Goal: Task Accomplishment & Management: Complete application form

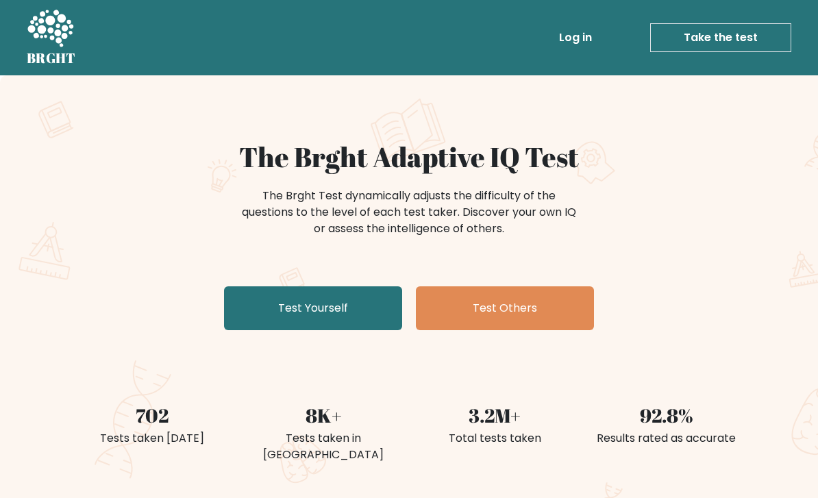
click at [575, 47] on link "Log in" at bounding box center [575, 37] width 44 height 27
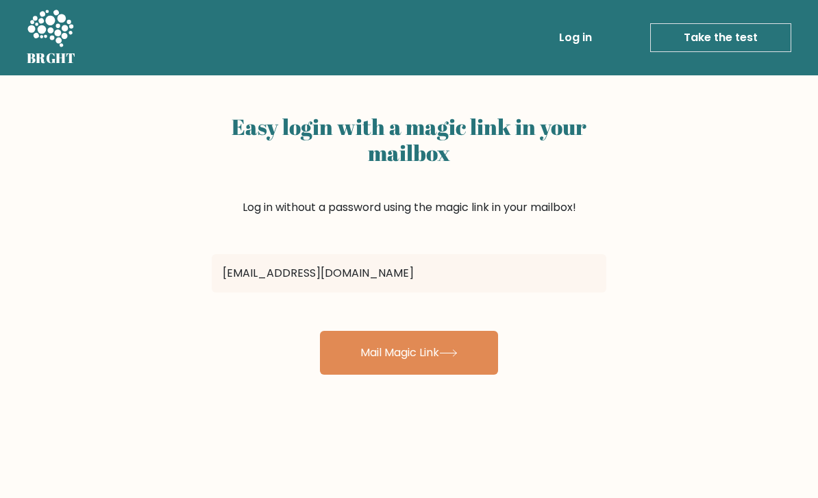
type input "[EMAIL_ADDRESS][DOMAIN_NAME]"
click at [409, 353] on button "Mail Magic Link" at bounding box center [409, 353] width 178 height 44
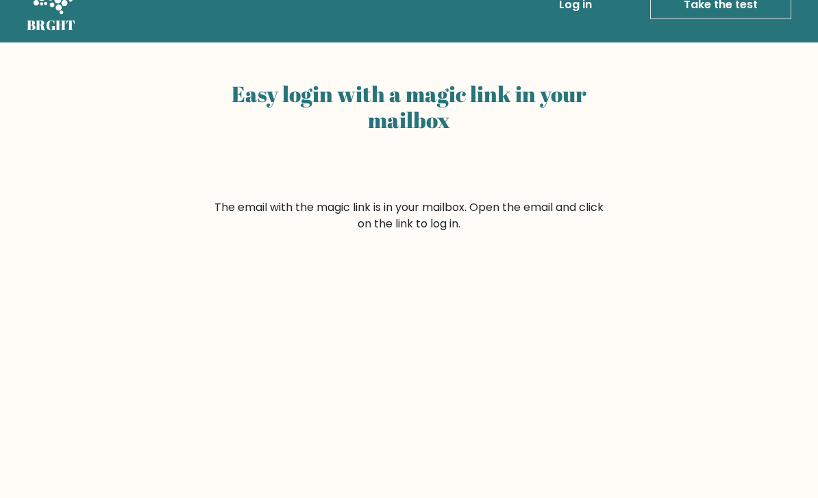
scroll to position [31, 0]
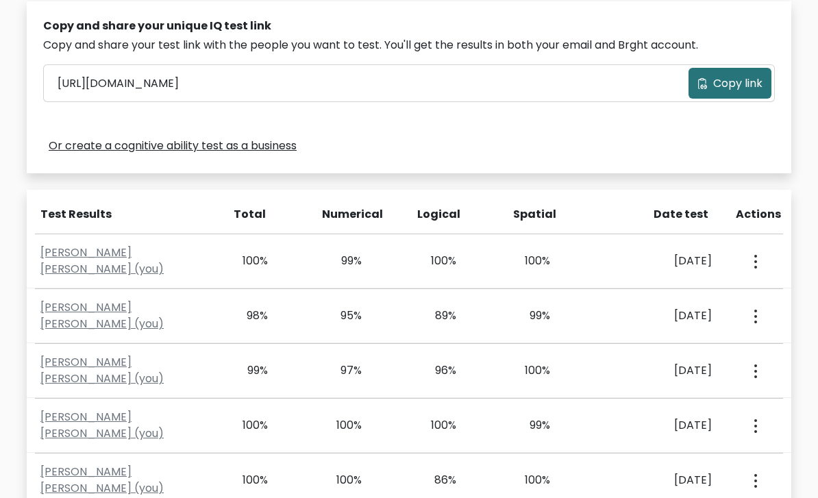
scroll to position [431, 0]
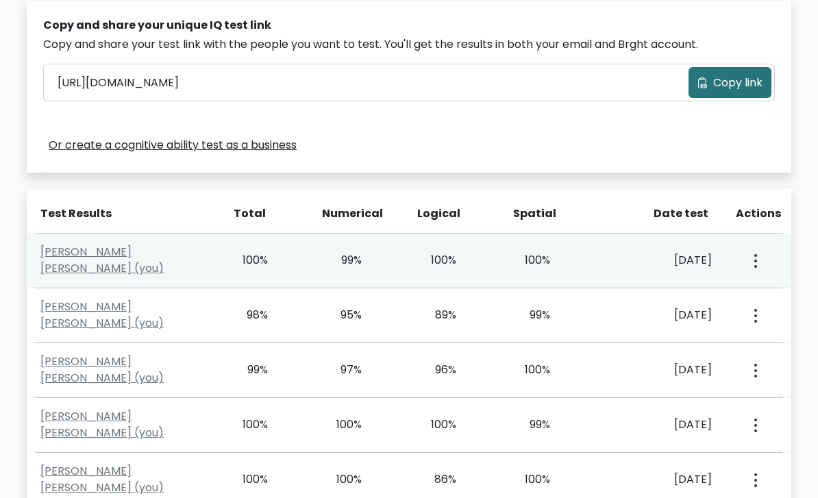
click at [758, 257] on button "button" at bounding box center [753, 261] width 11 height 42
click at [712, 303] on link "View Profile" at bounding box center [704, 300] width 108 height 22
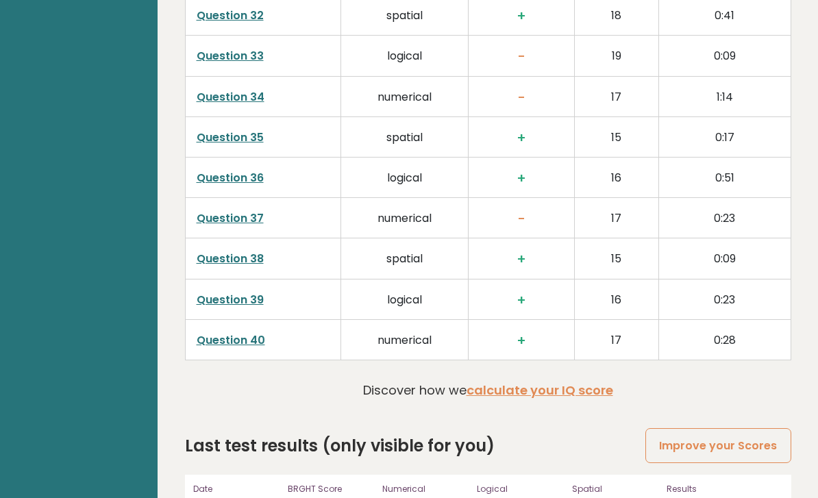
scroll to position [3460, 0]
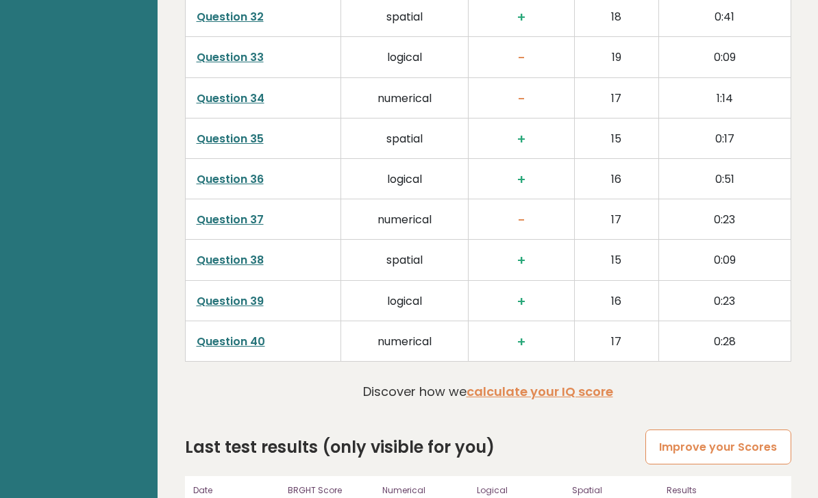
click at [724, 429] on link "Improve your Scores" at bounding box center [717, 446] width 145 height 35
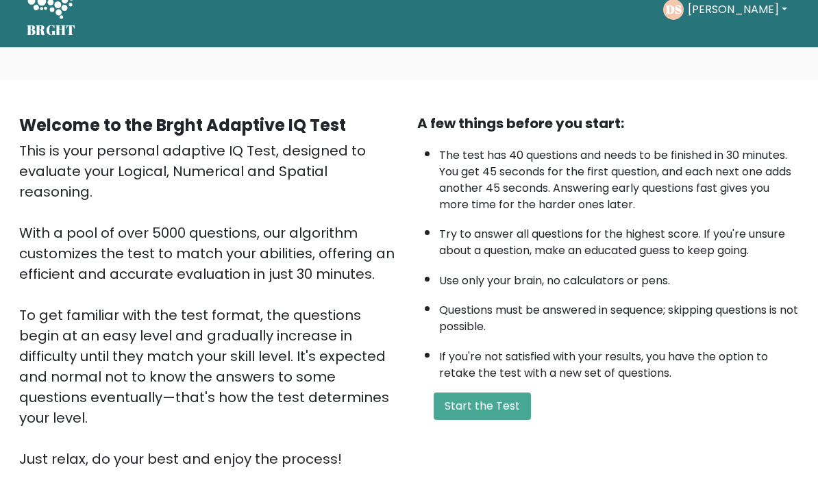
scroll to position [64, 0]
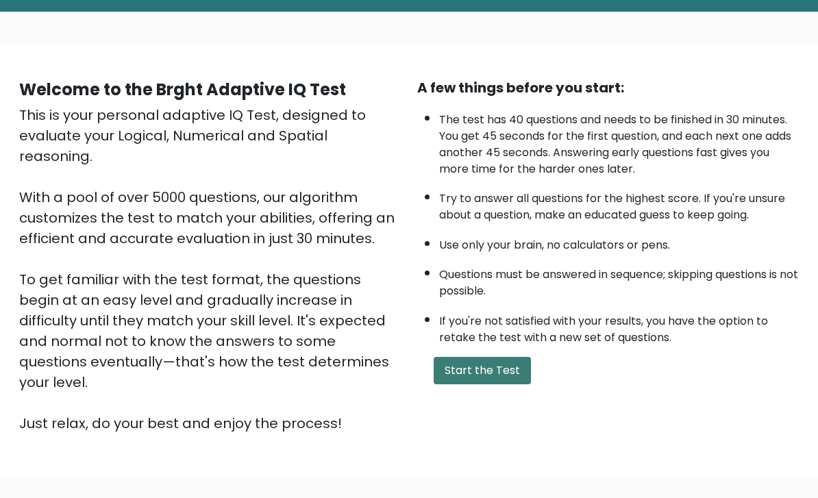
click at [504, 384] on button "Start the Test" at bounding box center [481, 370] width 97 height 27
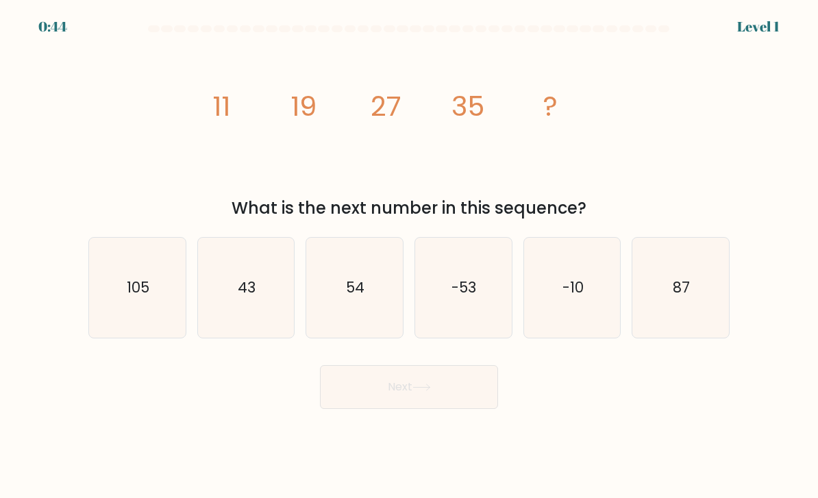
scroll to position [3, 0]
click at [234, 296] on icon "43" at bounding box center [246, 288] width 97 height 97
click at [409, 256] on input "b. 43" at bounding box center [409, 252] width 1 height 7
radio input "true"
click at [457, 408] on button "Next" at bounding box center [409, 387] width 178 height 44
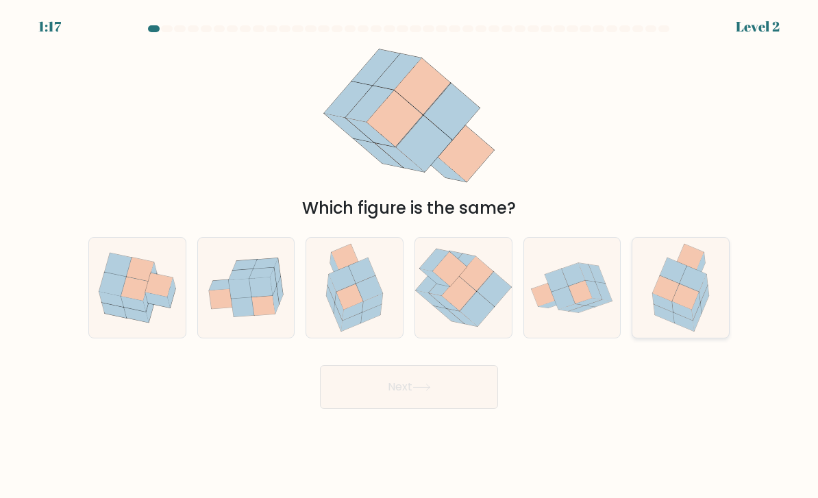
click at [687, 320] on icon at bounding box center [682, 311] width 21 height 18
click at [409, 256] on input "f." at bounding box center [409, 252] width 1 height 7
radio input "true"
click at [453, 403] on button "Next" at bounding box center [409, 387] width 178 height 44
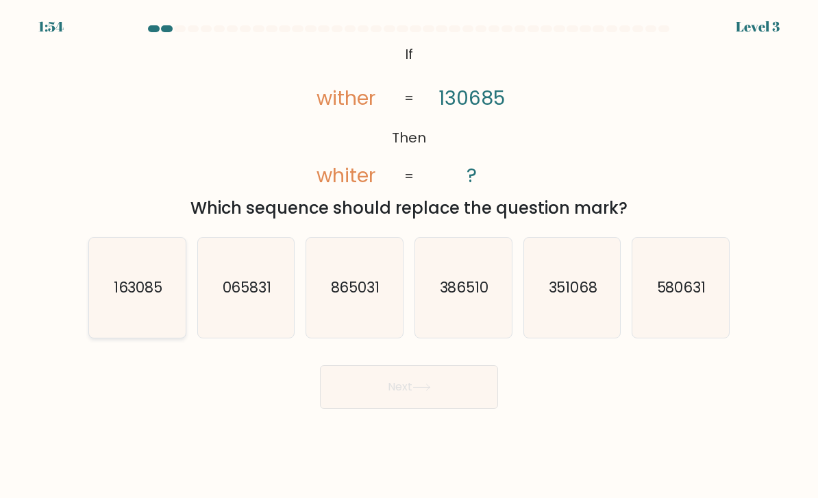
click at [125, 315] on icon "163085" at bounding box center [137, 288] width 97 height 97
click at [409, 256] on input "a. 163085" at bounding box center [409, 252] width 1 height 7
radio input "true"
click at [459, 403] on button "Next" at bounding box center [409, 387] width 178 height 44
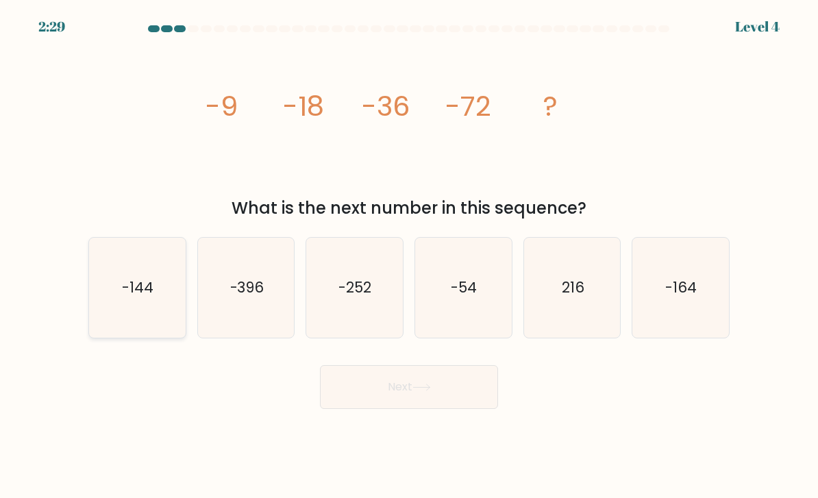
click at [131, 297] on text "-144" at bounding box center [138, 287] width 31 height 20
click at [409, 256] on input "a. -144" at bounding box center [409, 252] width 1 height 7
radio input "true"
click at [435, 396] on button "Next" at bounding box center [409, 387] width 178 height 44
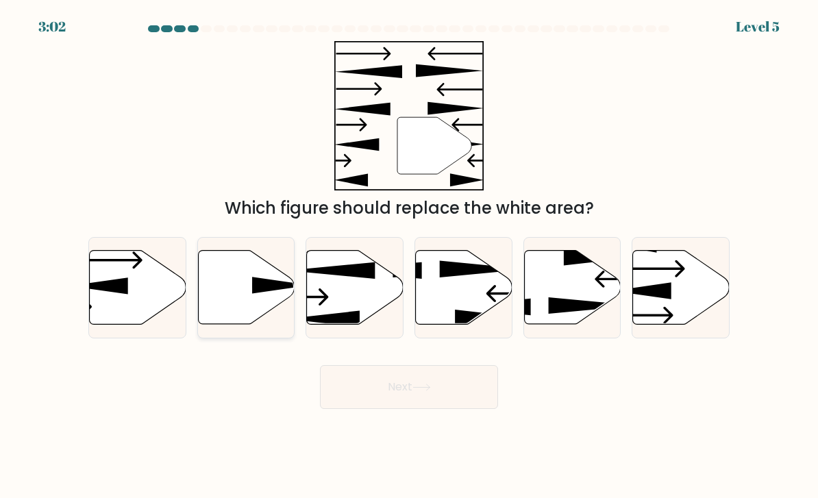
click at [230, 325] on icon at bounding box center [246, 288] width 97 height 74
click at [409, 256] on input "b." at bounding box center [409, 252] width 1 height 7
radio input "true"
click at [444, 399] on button "Next" at bounding box center [409, 387] width 178 height 44
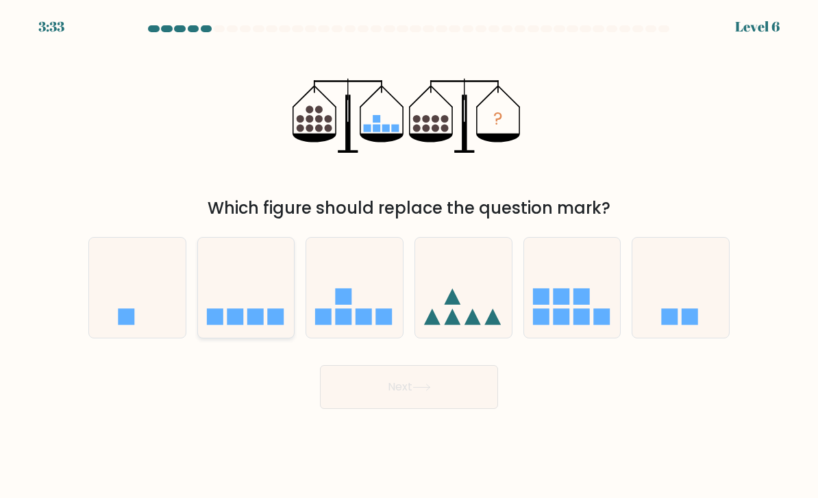
click at [251, 311] on icon at bounding box center [246, 288] width 97 height 80
click at [409, 256] on input "b." at bounding box center [409, 252] width 1 height 7
radio input "true"
click at [397, 405] on button "Next" at bounding box center [409, 387] width 178 height 44
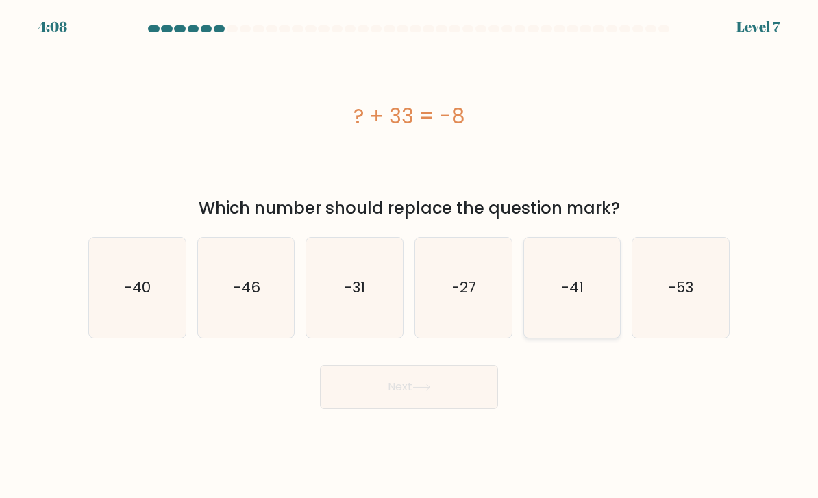
click at [574, 314] on icon "-41" at bounding box center [572, 288] width 97 height 97
click at [409, 256] on input "e. -41" at bounding box center [409, 252] width 1 height 7
radio input "true"
click at [440, 385] on button "Next" at bounding box center [409, 387] width 178 height 44
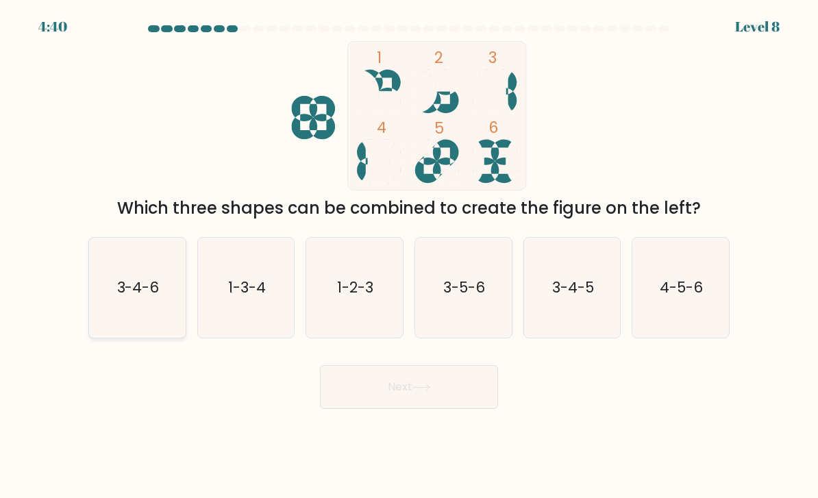
click at [151, 315] on icon "3-4-6" at bounding box center [137, 288] width 97 height 97
click at [409, 256] on input "a. 3-4-6" at bounding box center [409, 252] width 1 height 7
radio input "true"
click at [438, 404] on button "Next" at bounding box center [409, 387] width 178 height 44
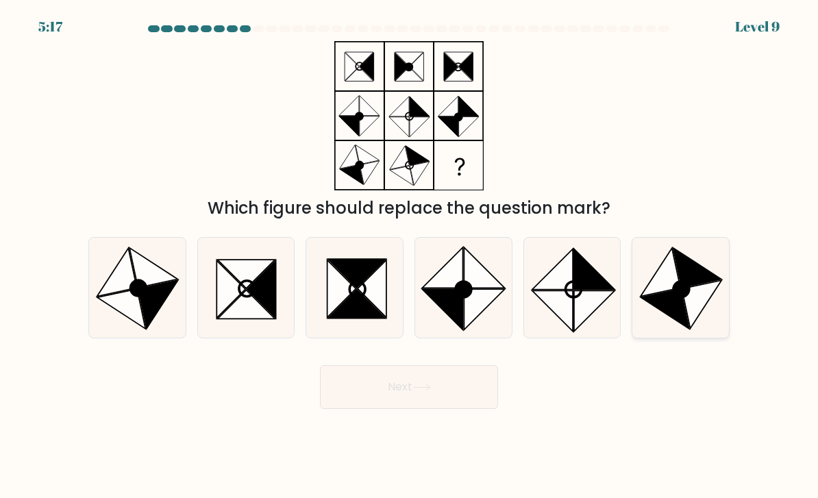
click at [662, 303] on icon at bounding box center [665, 309] width 49 height 40
click at [409, 256] on input "f." at bounding box center [409, 252] width 1 height 7
radio input "true"
click at [443, 407] on button "Next" at bounding box center [409, 387] width 178 height 44
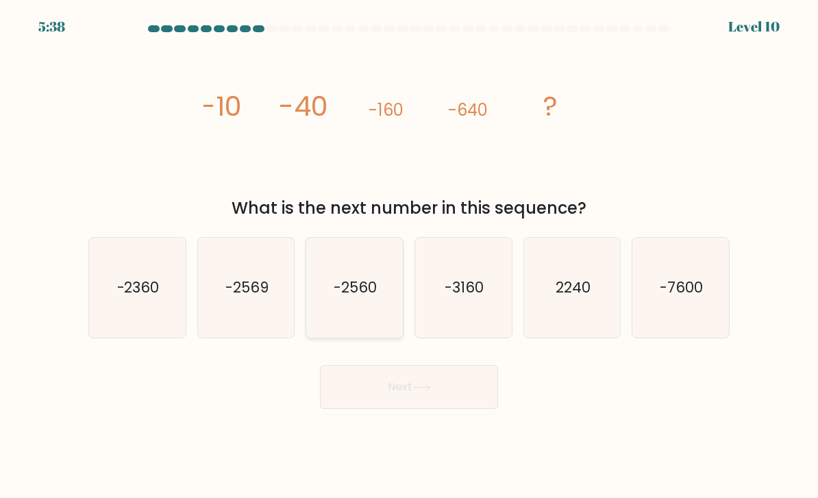
click at [366, 326] on icon "-2560" at bounding box center [354, 288] width 97 height 97
click at [409, 256] on input "c. -2560" at bounding box center [409, 252] width 1 height 7
radio input "true"
click at [399, 409] on button "Next" at bounding box center [409, 387] width 178 height 44
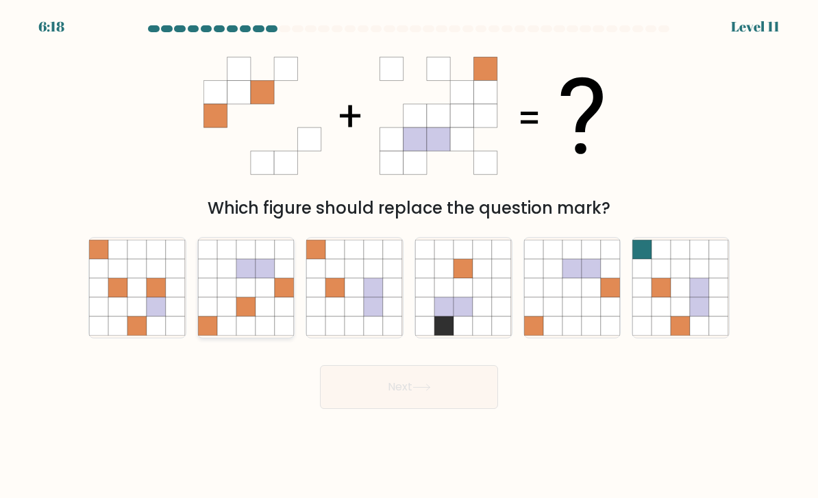
click at [261, 316] on icon at bounding box center [264, 306] width 19 height 19
click at [409, 256] on input "b." at bounding box center [409, 252] width 1 height 7
radio input "true"
click at [427, 409] on button "Next" at bounding box center [409, 387] width 178 height 44
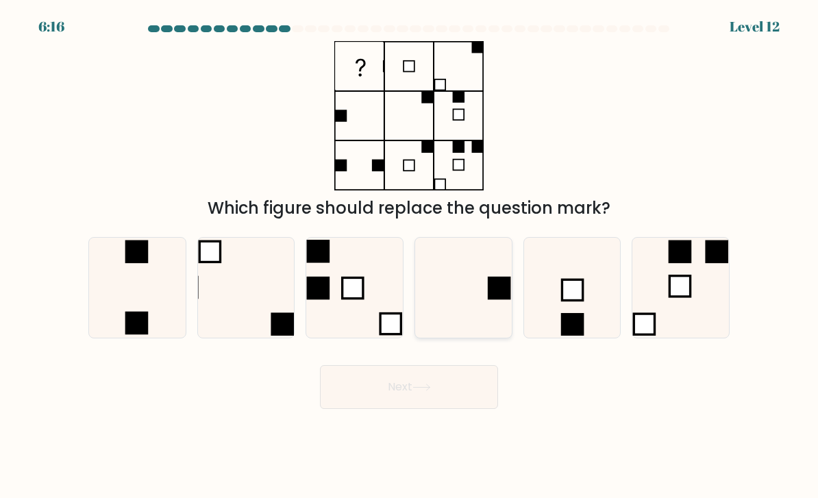
click at [483, 294] on icon at bounding box center [463, 288] width 97 height 97
click at [409, 256] on input "d." at bounding box center [409, 252] width 1 height 7
radio input "true"
click at [469, 407] on button "Next" at bounding box center [409, 387] width 178 height 44
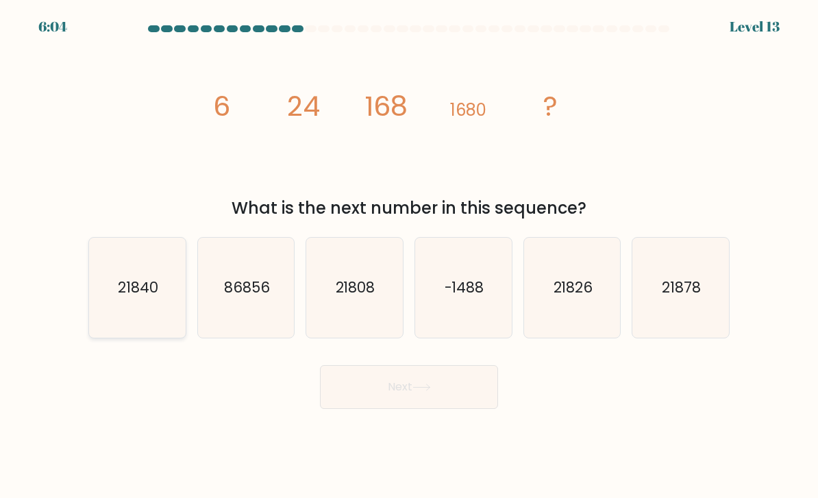
click at [149, 290] on text "21840" at bounding box center [138, 287] width 40 height 20
click at [409, 256] on input "a. 21840" at bounding box center [409, 252] width 1 height 7
radio input "true"
click at [414, 393] on button "Next" at bounding box center [409, 387] width 178 height 44
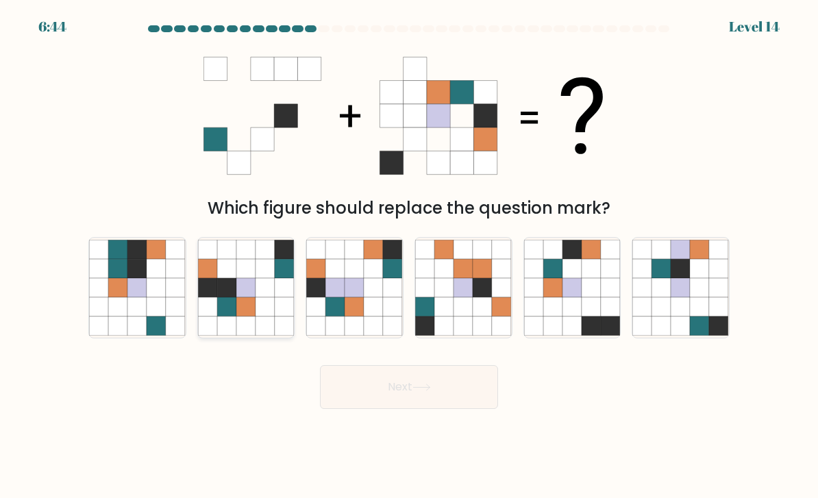
click at [225, 316] on icon at bounding box center [226, 306] width 19 height 19
click at [409, 256] on input "b." at bounding box center [409, 252] width 1 height 7
radio input "true"
click at [381, 409] on button "Next" at bounding box center [409, 387] width 178 height 44
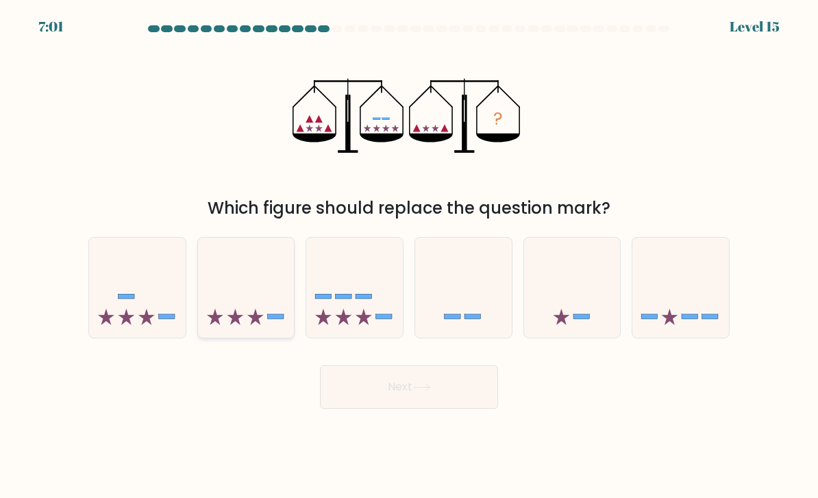
click at [244, 304] on icon at bounding box center [246, 288] width 97 height 80
click at [409, 256] on input "b." at bounding box center [409, 252] width 1 height 7
radio input "true"
click at [459, 405] on button "Next" at bounding box center [409, 387] width 178 height 44
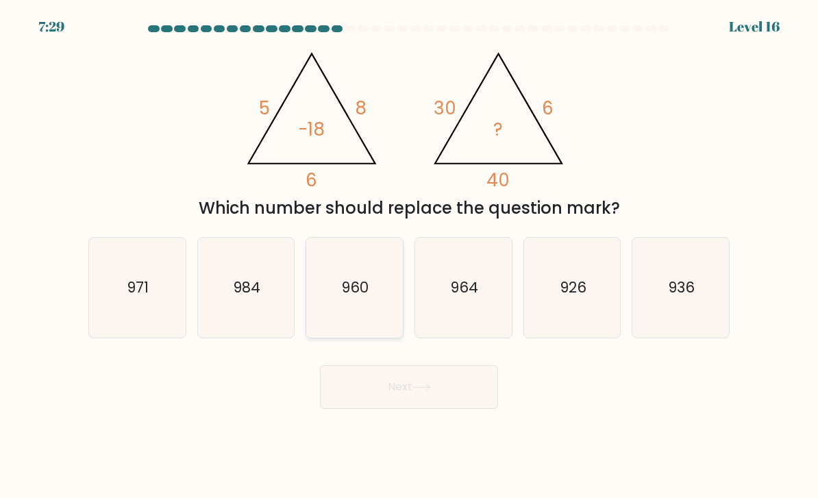
click at [370, 304] on icon "960" at bounding box center [354, 288] width 97 height 97
click at [409, 256] on input "c. 960" at bounding box center [409, 252] width 1 height 7
radio input "true"
click at [430, 409] on button "Next" at bounding box center [409, 387] width 178 height 44
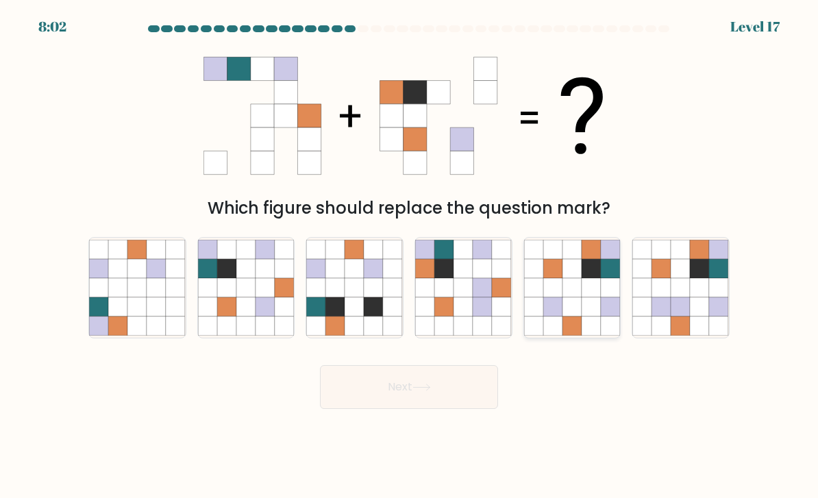
click at [568, 297] on icon at bounding box center [571, 287] width 19 height 19
click at [409, 256] on input "e." at bounding box center [409, 252] width 1 height 7
radio input "true"
click at [431, 409] on button "Next" at bounding box center [409, 387] width 178 height 44
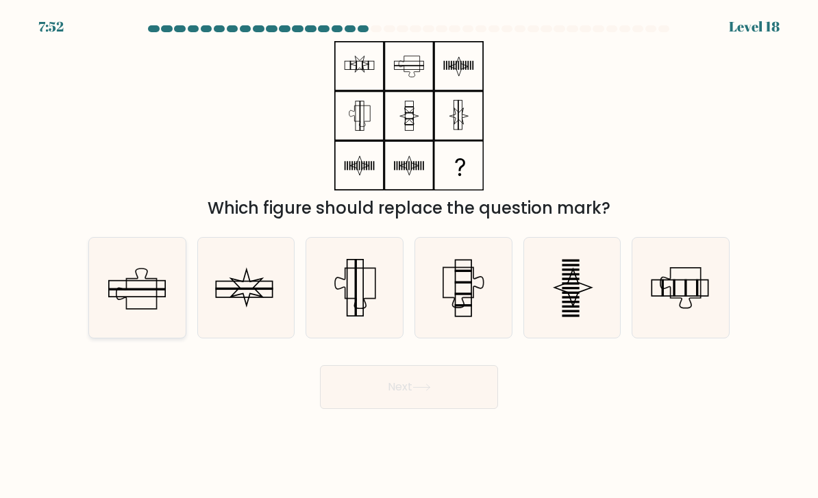
click at [146, 288] on icon at bounding box center [136, 288] width 40 height 40
click at [409, 256] on input "a." at bounding box center [409, 252] width 1 height 7
radio input "true"
click at [703, 327] on icon at bounding box center [680, 288] width 97 height 97
click at [409, 256] on input "f." at bounding box center [409, 252] width 1 height 7
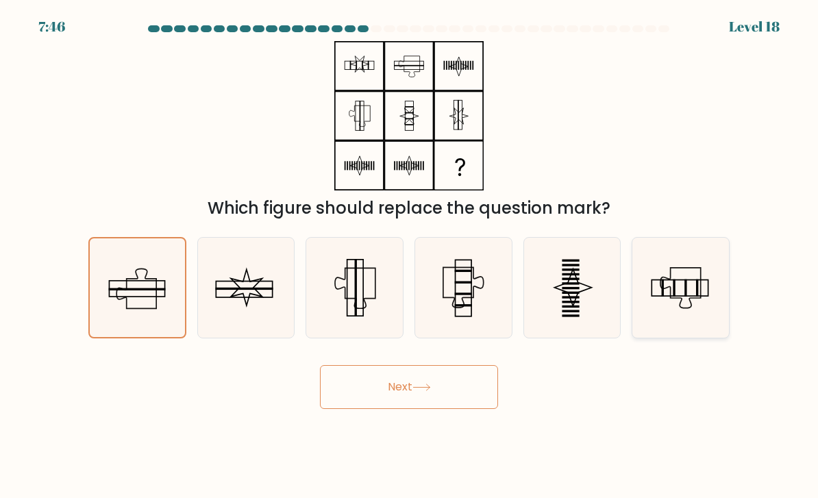
radio input "true"
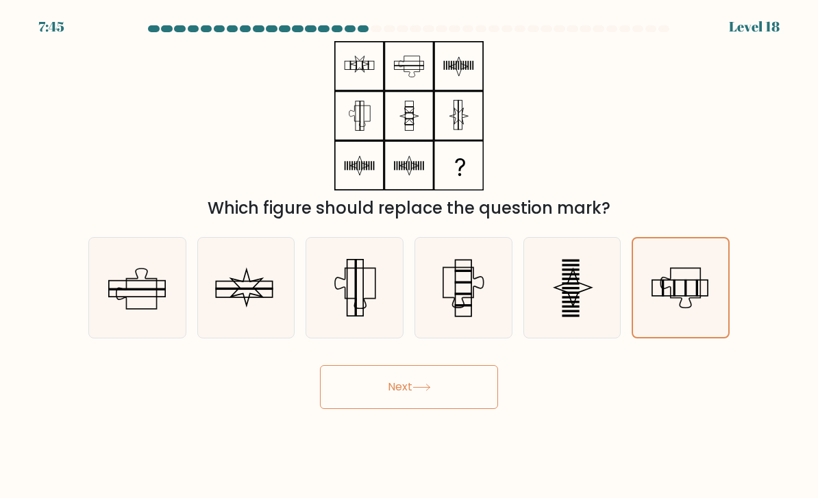
click at [486, 385] on button "Next" at bounding box center [409, 387] width 178 height 44
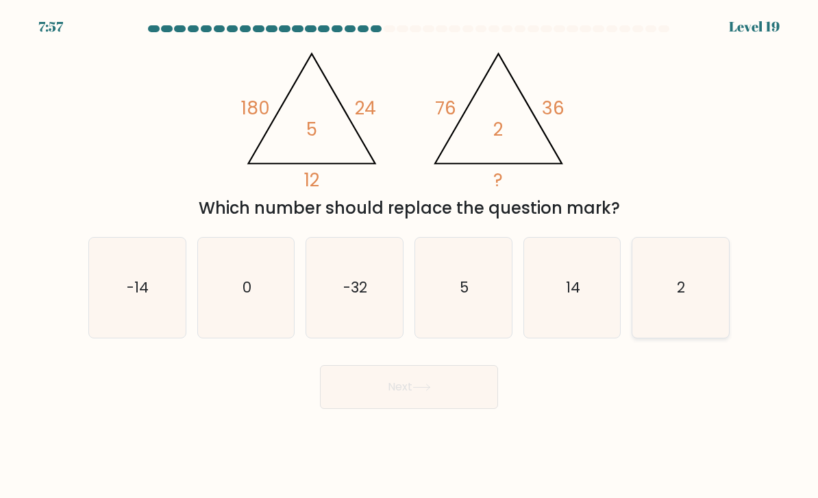
click at [678, 297] on text "2" at bounding box center [681, 287] width 8 height 20
click at [409, 256] on input "f. 2" at bounding box center [409, 252] width 1 height 7
radio input "true"
click at [481, 378] on button "Next" at bounding box center [409, 387] width 178 height 44
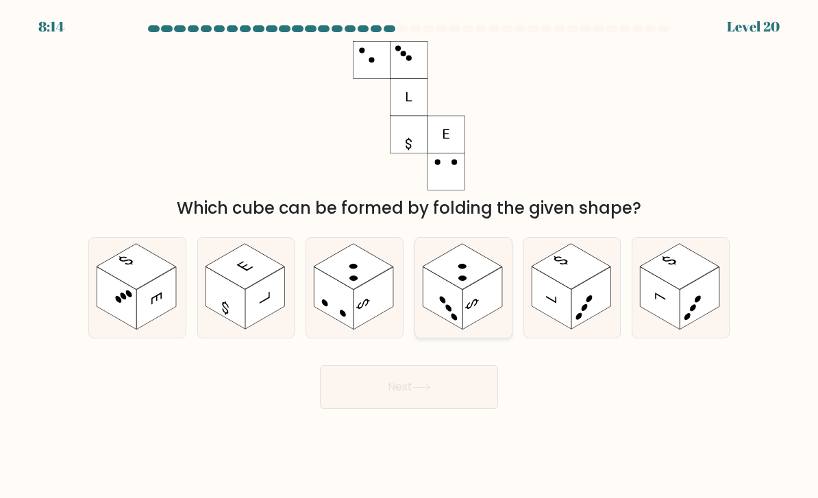
click at [466, 290] on rect at bounding box center [461, 267] width 79 height 46
click at [409, 256] on input "d." at bounding box center [409, 252] width 1 height 7
radio input "true"
click at [472, 401] on button "Next" at bounding box center [409, 387] width 178 height 44
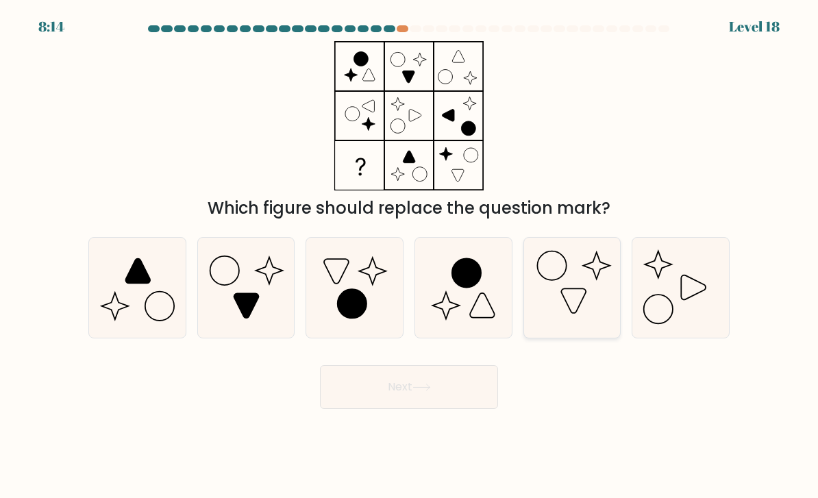
click at [584, 264] on icon at bounding box center [572, 288] width 97 height 97
click at [409, 256] on input "e." at bounding box center [409, 252] width 1 height 7
radio input "true"
click at [377, 284] on icon at bounding box center [354, 288] width 97 height 97
click at [409, 256] on input "c." at bounding box center [409, 252] width 1 height 7
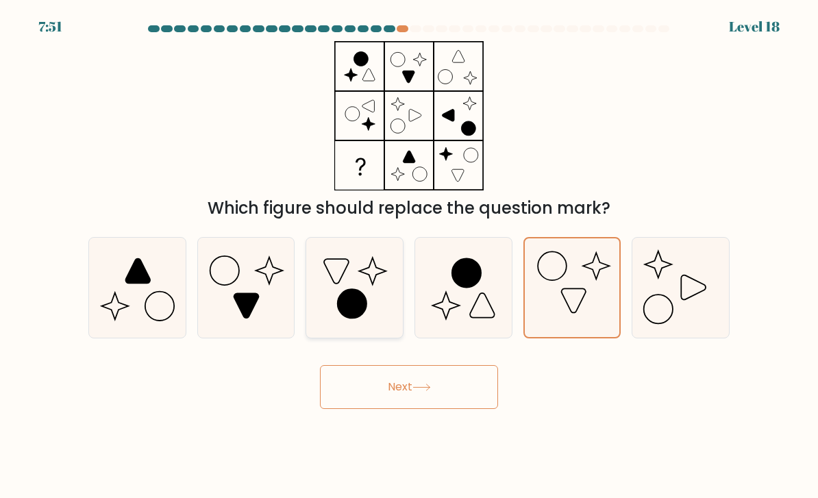
radio input "true"
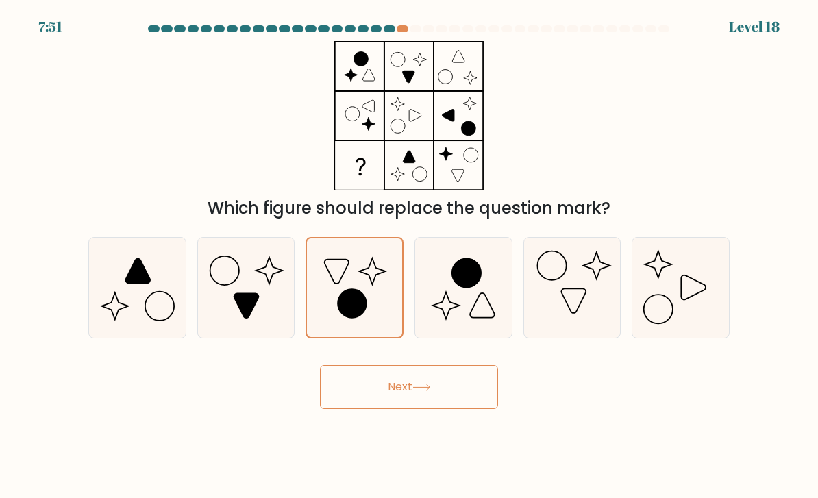
click at [423, 408] on button "Next" at bounding box center [409, 387] width 178 height 44
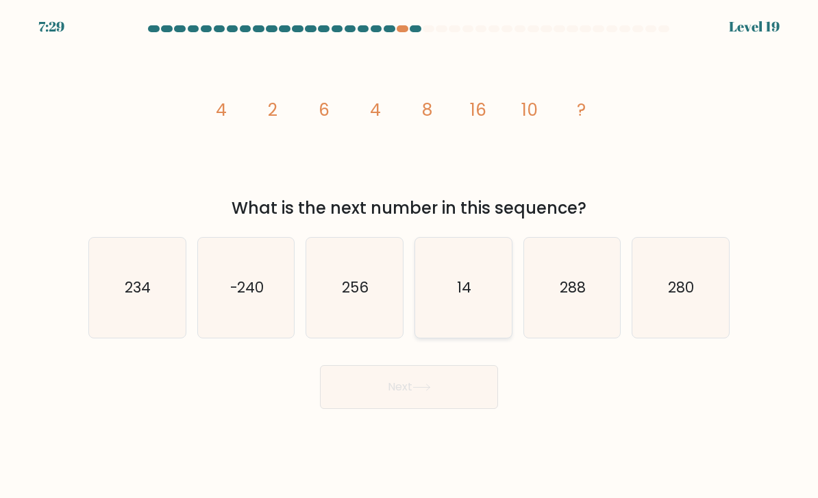
click at [456, 312] on icon "14" at bounding box center [463, 288] width 97 height 97
click at [409, 256] on input "d. 14" at bounding box center [409, 252] width 1 height 7
radio input "true"
click at [450, 398] on button "Next" at bounding box center [409, 387] width 178 height 44
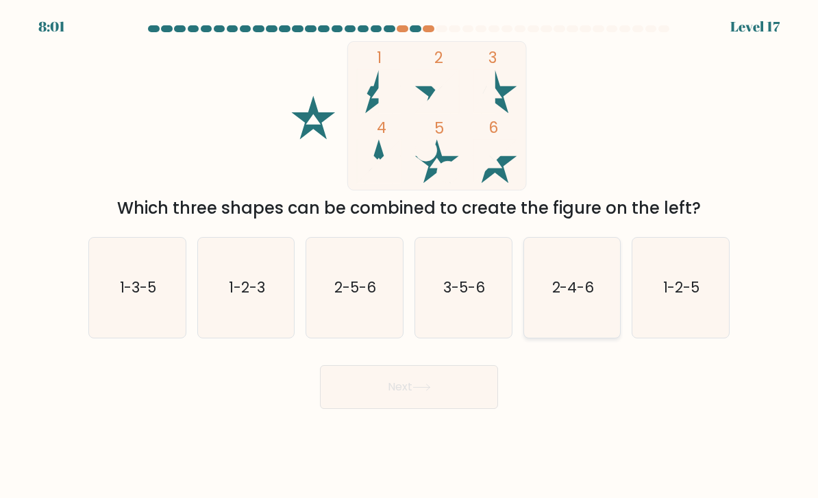
click at [590, 266] on icon "2-4-6" at bounding box center [572, 288] width 97 height 97
click at [409, 256] on input "e. 2-4-6" at bounding box center [409, 252] width 1 height 7
radio input "true"
click at [442, 390] on button "Next" at bounding box center [409, 387] width 178 height 44
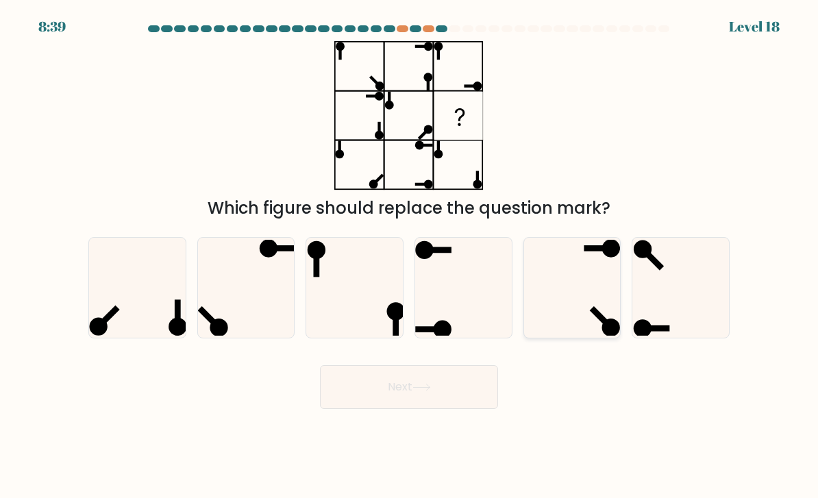
click at [596, 275] on icon at bounding box center [572, 288] width 97 height 97
click at [409, 256] on input "e." at bounding box center [409, 252] width 1 height 7
radio input "true"
click at [453, 405] on button "Next" at bounding box center [409, 387] width 178 height 44
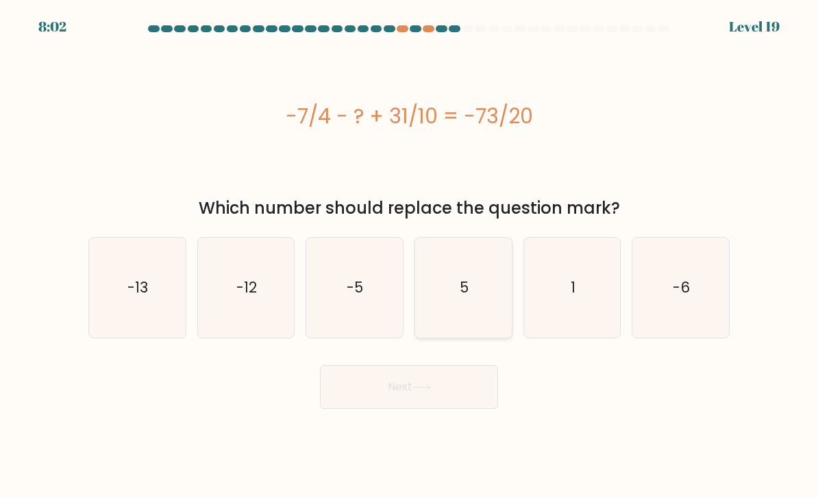
click at [427, 281] on icon "5" at bounding box center [463, 288] width 97 height 97
click at [409, 256] on input "d. 5" at bounding box center [409, 252] width 1 height 7
radio input "true"
click at [451, 380] on button "Next" at bounding box center [409, 387] width 178 height 44
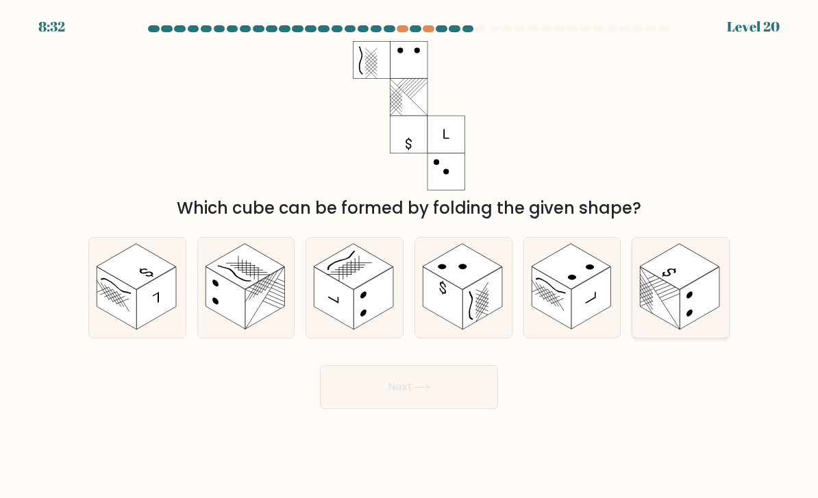
click at [711, 264] on icon at bounding box center [680, 288] width 97 height 100
click at [409, 256] on input "f." at bounding box center [409, 252] width 1 height 7
radio input "true"
click at [590, 275] on rect at bounding box center [570, 267] width 79 height 46
click at [409, 256] on input "e." at bounding box center [409, 252] width 1 height 7
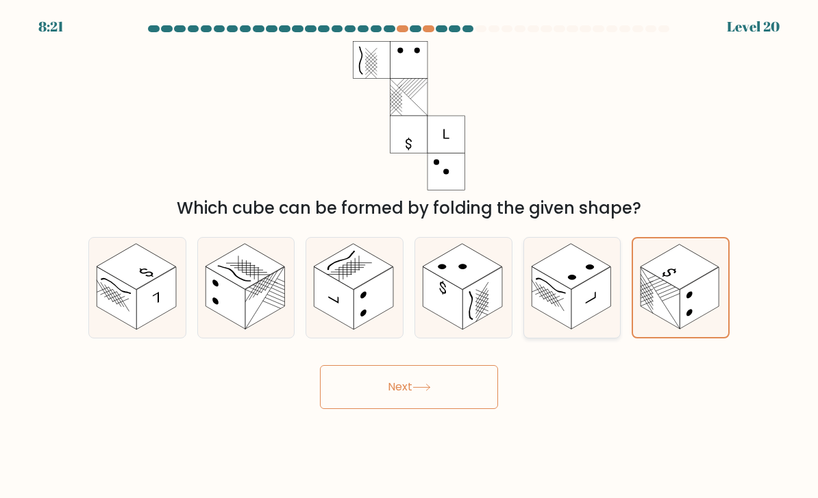
radio input "true"
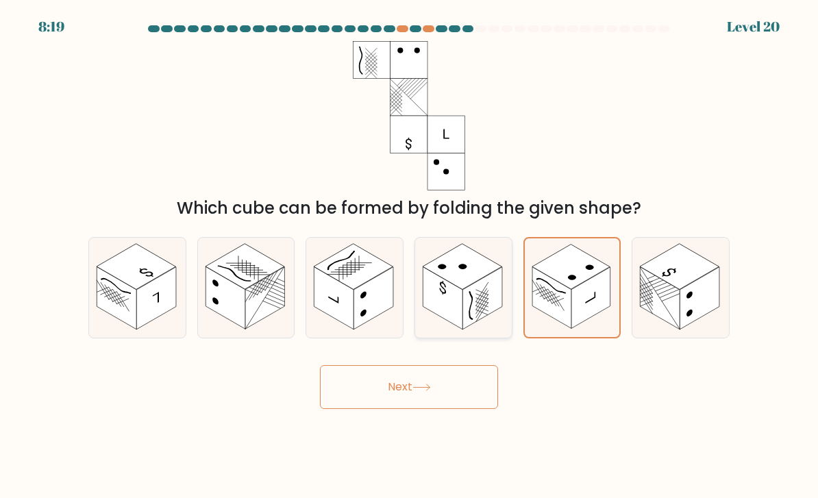
click at [510, 299] on icon at bounding box center [463, 288] width 97 height 100
click at [409, 256] on input "d." at bounding box center [409, 252] width 1 height 7
radio input "true"
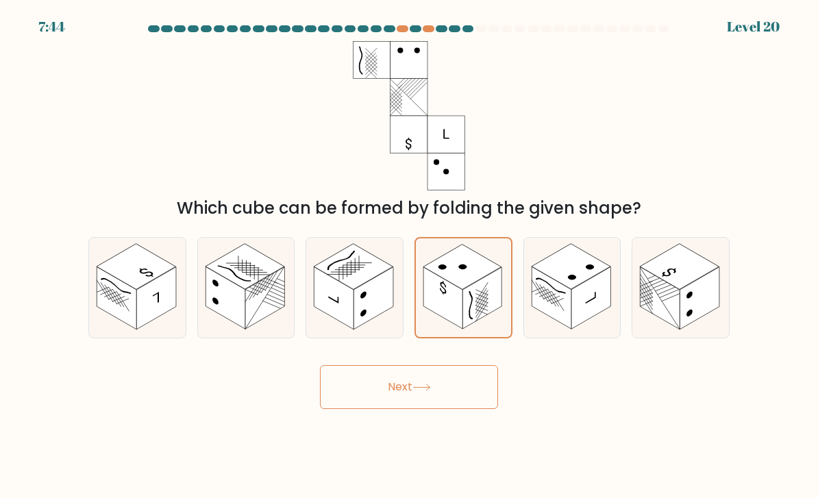
click at [442, 392] on button "Next" at bounding box center [409, 387] width 178 height 44
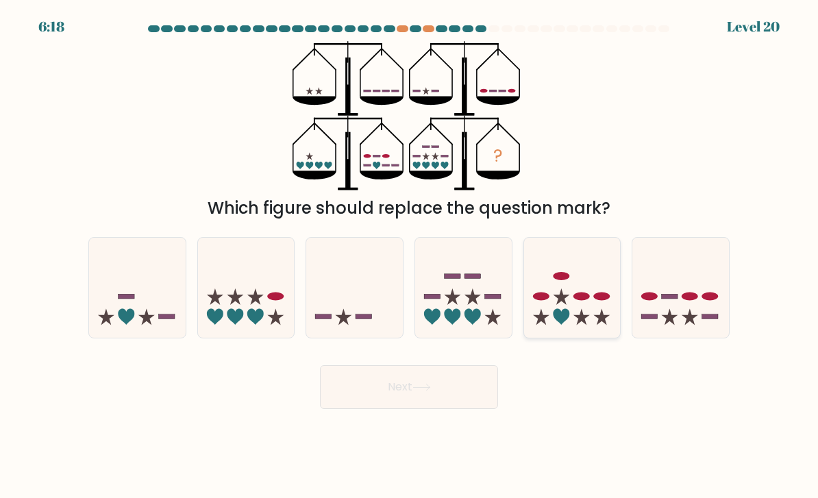
click at [560, 305] on icon at bounding box center [561, 296] width 16 height 16
click at [409, 256] on input "e." at bounding box center [409, 252] width 1 height 7
radio input "true"
click at [429, 409] on button "Next" at bounding box center [409, 387] width 178 height 44
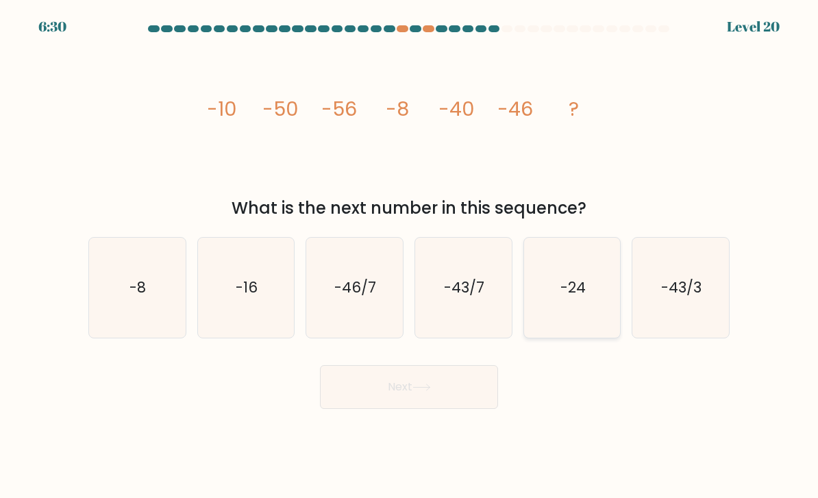
click at [573, 313] on icon "-24" at bounding box center [572, 288] width 97 height 97
click at [409, 256] on input "e. -24" at bounding box center [409, 252] width 1 height 7
radio input "true"
click at [422, 409] on button "Next" at bounding box center [409, 387] width 178 height 44
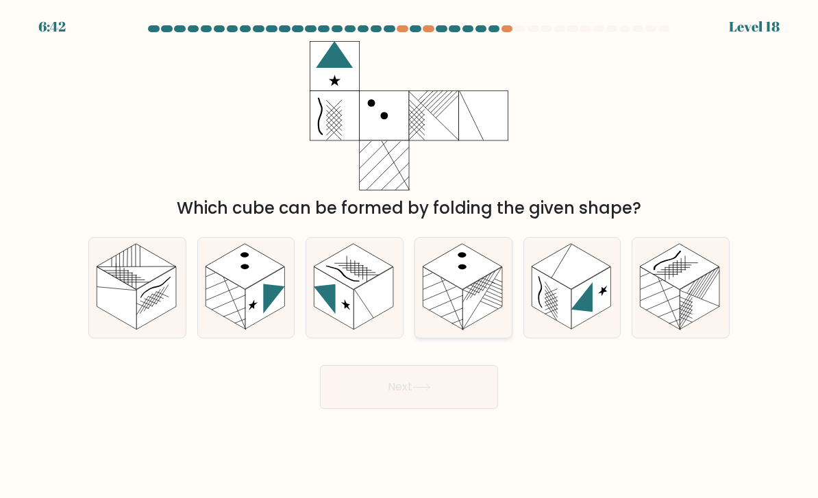
click at [430, 280] on rect at bounding box center [461, 267] width 79 height 46
click at [409, 256] on input "d." at bounding box center [409, 252] width 1 height 7
radio input "true"
click at [408, 403] on button "Next" at bounding box center [409, 387] width 178 height 44
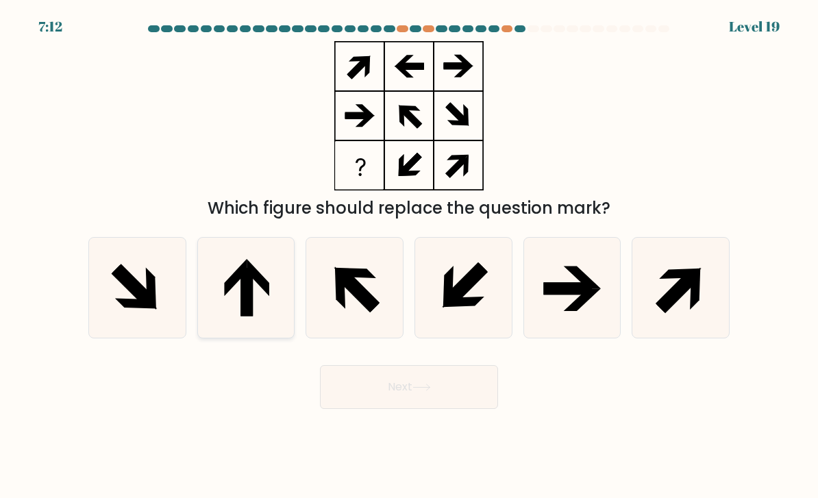
click at [239, 315] on icon at bounding box center [246, 288] width 97 height 97
click at [409, 256] on input "b." at bounding box center [409, 252] width 1 height 7
radio input "true"
click at [415, 409] on button "Next" at bounding box center [409, 387] width 178 height 44
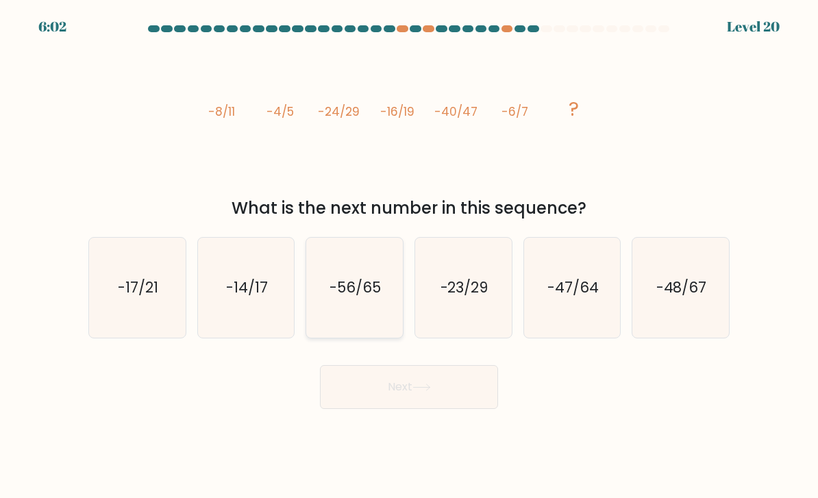
click at [329, 270] on icon "-56/65" at bounding box center [354, 288] width 97 height 97
click at [409, 256] on input "c. -56/65" at bounding box center [409, 252] width 1 height 7
radio input "true"
click at [379, 396] on button "Next" at bounding box center [409, 387] width 178 height 44
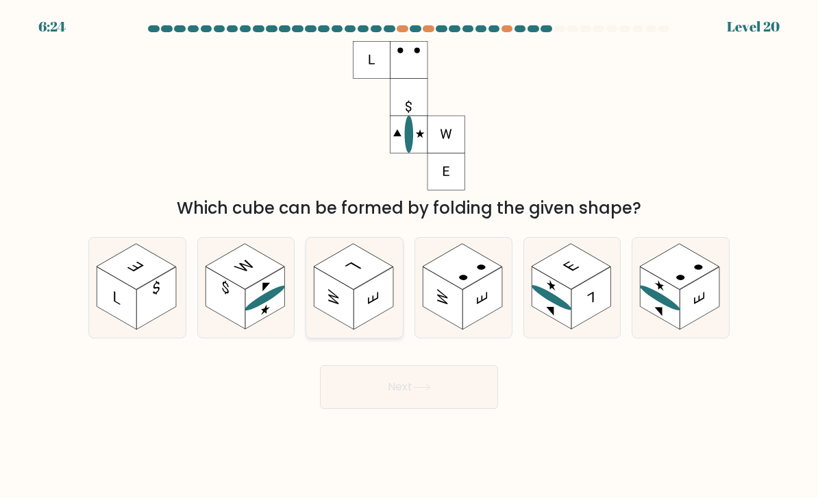
click at [350, 319] on rect at bounding box center [334, 298] width 40 height 62
click at [409, 256] on input "c." at bounding box center [409, 252] width 1 height 7
radio input "true"
click at [480, 304] on rect at bounding box center [482, 298] width 40 height 62
click at [409, 256] on input "d." at bounding box center [409, 252] width 1 height 7
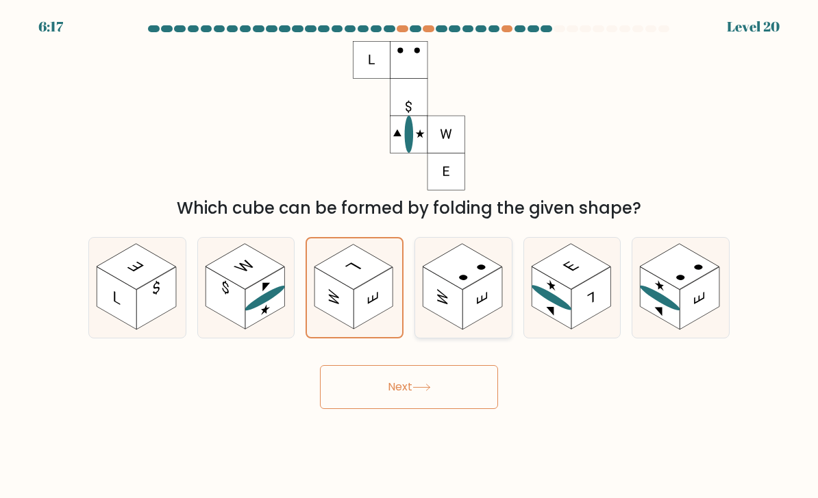
radio input "true"
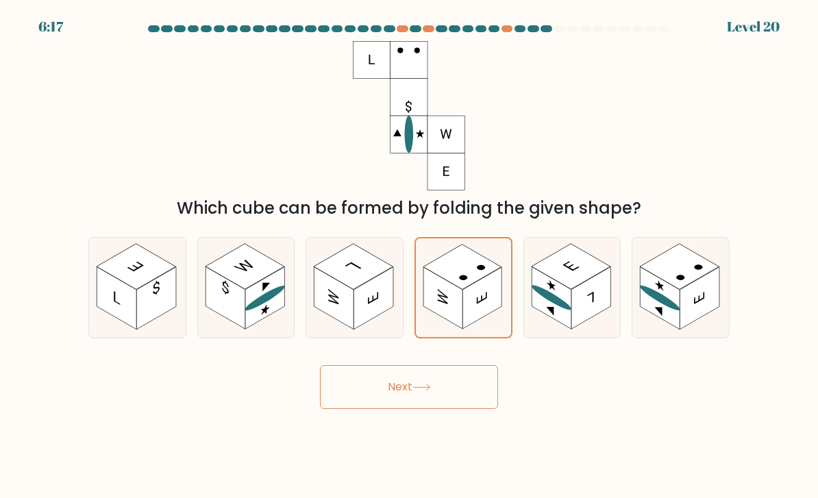
click at [448, 396] on button "Next" at bounding box center [409, 387] width 178 height 44
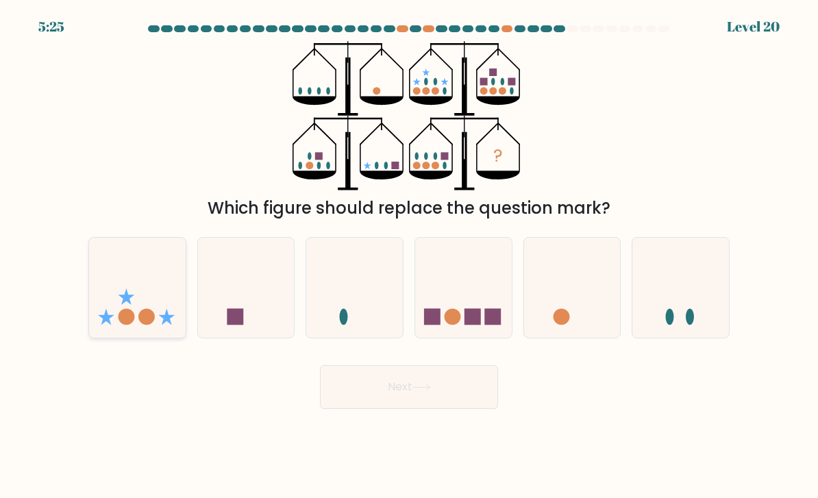
click at [113, 316] on icon at bounding box center [137, 288] width 97 height 80
click at [409, 256] on input "a." at bounding box center [409, 252] width 1 height 7
radio input "true"
click at [377, 409] on button "Next" at bounding box center [409, 387] width 178 height 44
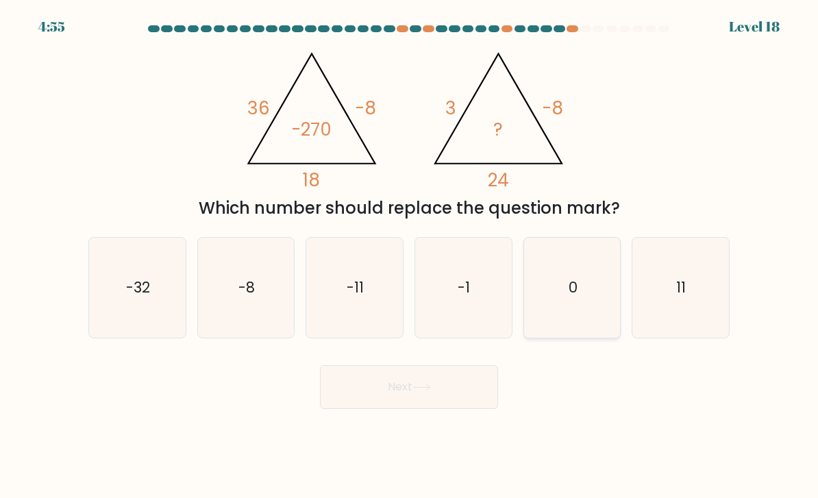
click at [601, 298] on icon "0" at bounding box center [572, 288] width 97 height 97
click at [409, 256] on input "e. 0" at bounding box center [409, 252] width 1 height 7
radio input "true"
click at [462, 404] on button "Next" at bounding box center [409, 387] width 178 height 44
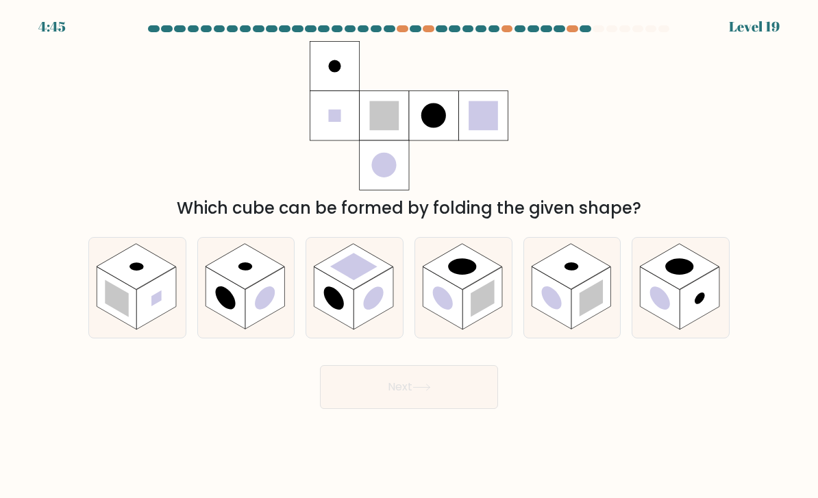
scroll to position [2, 0]
click at [359, 313] on rect at bounding box center [373, 298] width 40 height 62
click at [409, 256] on input "c." at bounding box center [409, 252] width 1 height 7
radio input "true"
click at [399, 401] on button "Next" at bounding box center [409, 387] width 178 height 44
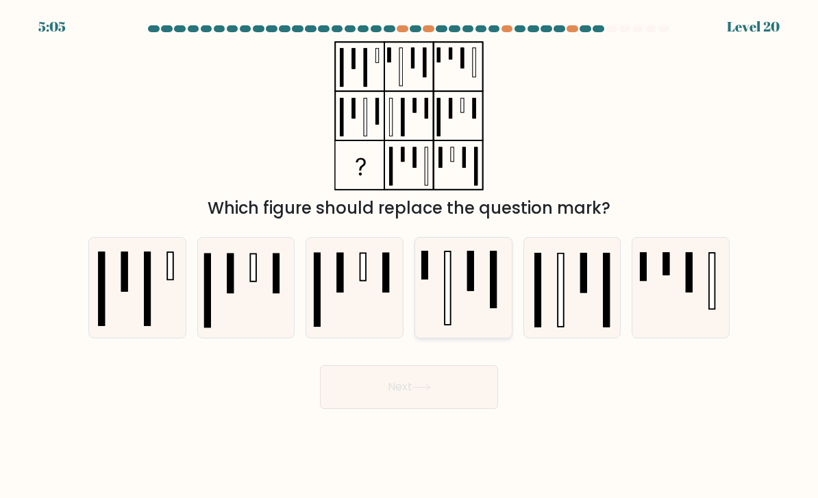
click at [481, 336] on icon at bounding box center [463, 288] width 97 height 97
click at [409, 256] on input "d." at bounding box center [409, 252] width 1 height 7
radio input "true"
click at [444, 409] on button "Next" at bounding box center [409, 387] width 178 height 44
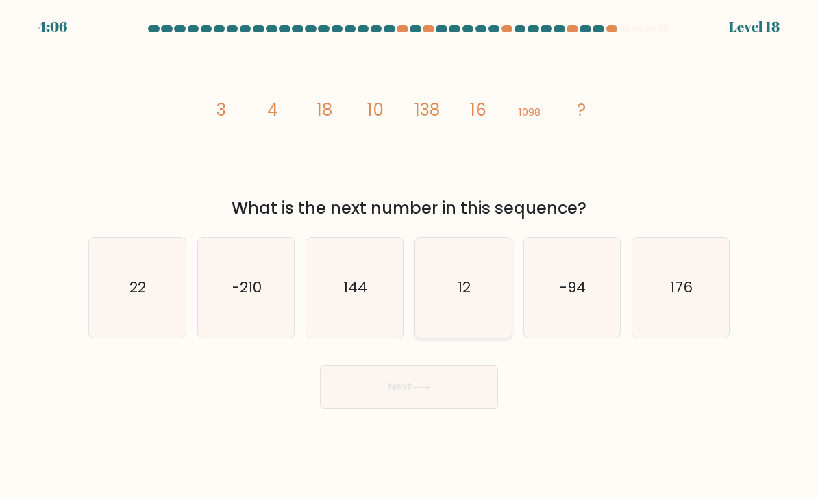
click at [468, 297] on text "12" at bounding box center [463, 287] width 13 height 20
click at [409, 256] on input "d. 12" at bounding box center [409, 252] width 1 height 7
radio input "true"
click at [424, 409] on button "Next" at bounding box center [409, 387] width 178 height 44
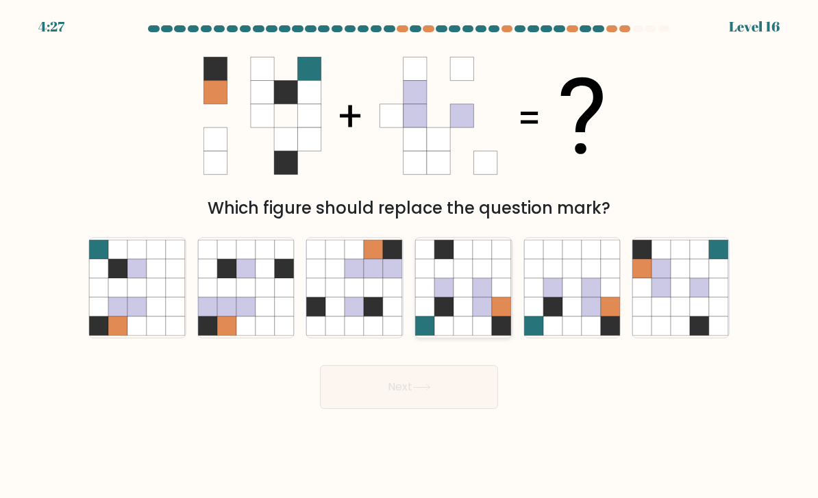
click at [503, 331] on icon at bounding box center [501, 325] width 19 height 19
click at [409, 256] on input "d." at bounding box center [409, 252] width 1 height 7
radio input "true"
click at [409, 409] on button "Next" at bounding box center [409, 387] width 178 height 44
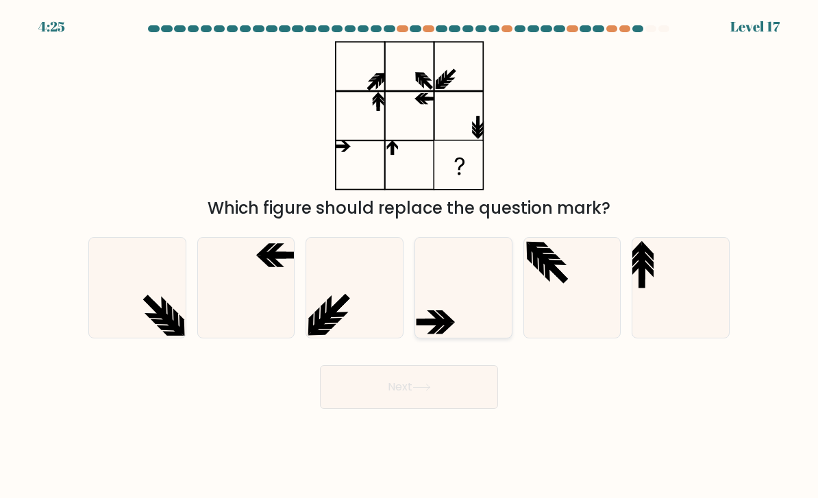
click at [438, 298] on icon at bounding box center [463, 288] width 97 height 97
click at [409, 256] on input "d." at bounding box center [409, 252] width 1 height 7
radio input "true"
click at [286, 324] on icon at bounding box center [246, 288] width 97 height 97
click at [409, 256] on input "b." at bounding box center [409, 252] width 1 height 7
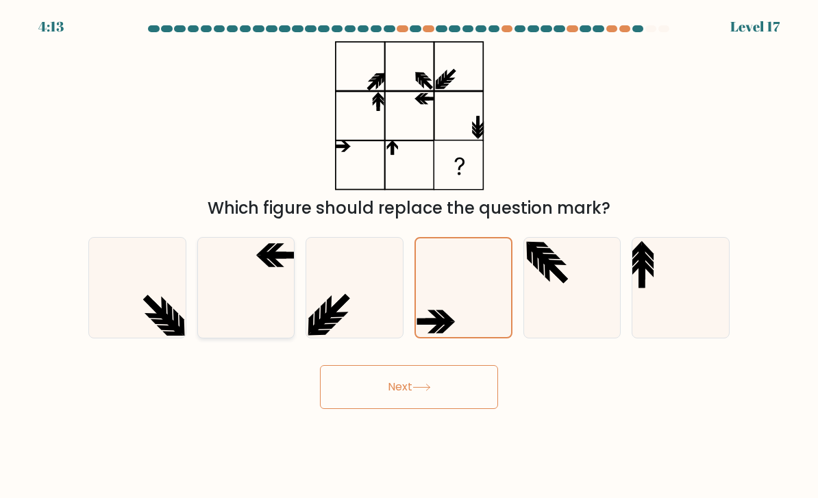
radio input "true"
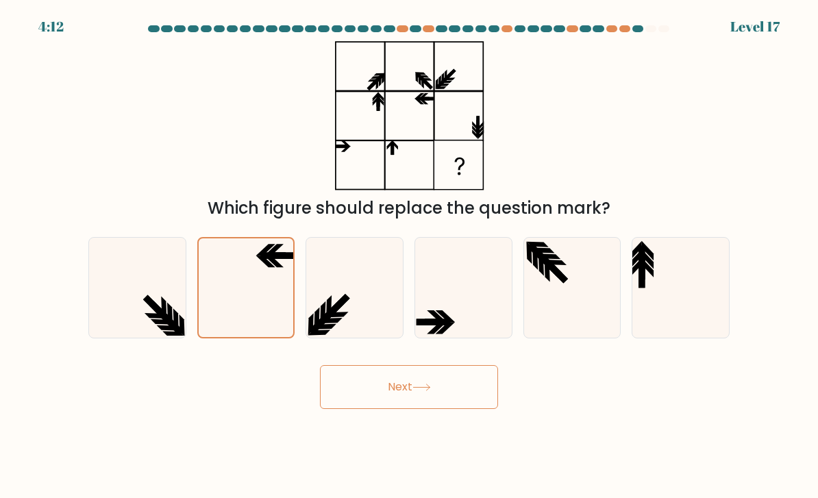
click at [414, 404] on button "Next" at bounding box center [409, 387] width 178 height 44
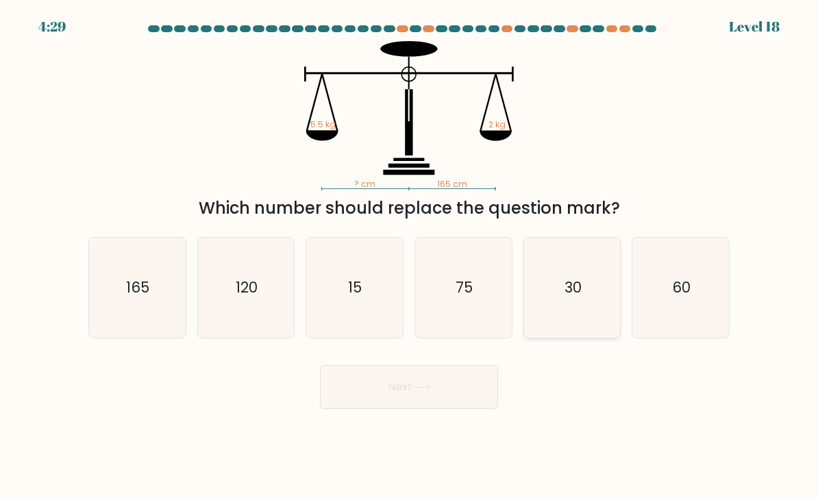
click at [559, 333] on icon "30" at bounding box center [572, 288] width 97 height 97
click at [409, 256] on input "e. 30" at bounding box center [409, 252] width 1 height 7
radio input "true"
click at [421, 409] on button "Next" at bounding box center [409, 387] width 178 height 44
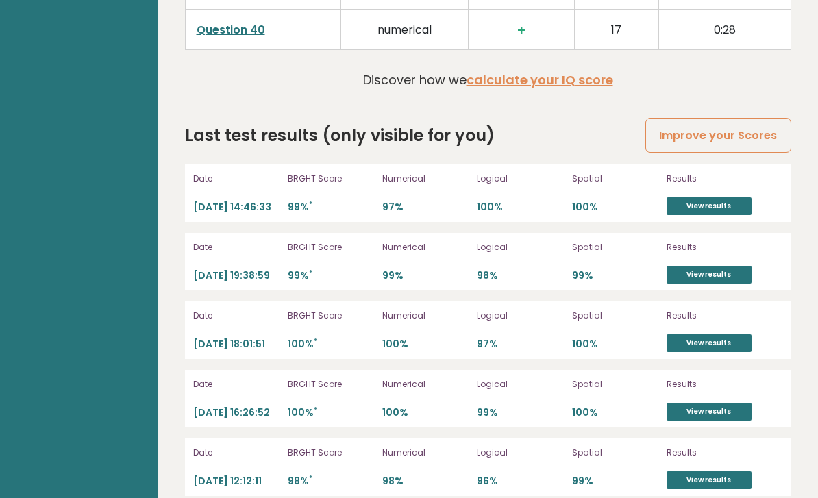
scroll to position [3772, 0]
click at [730, 197] on link "View results" at bounding box center [708, 206] width 85 height 18
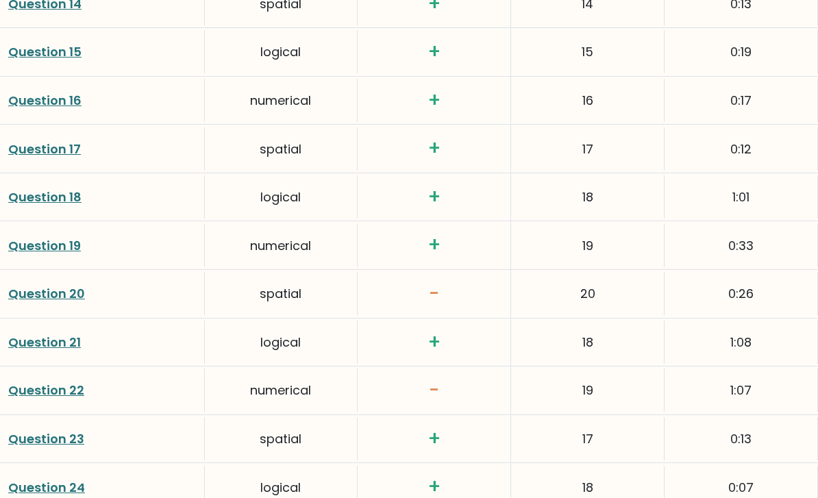
scroll to position [2722, 0]
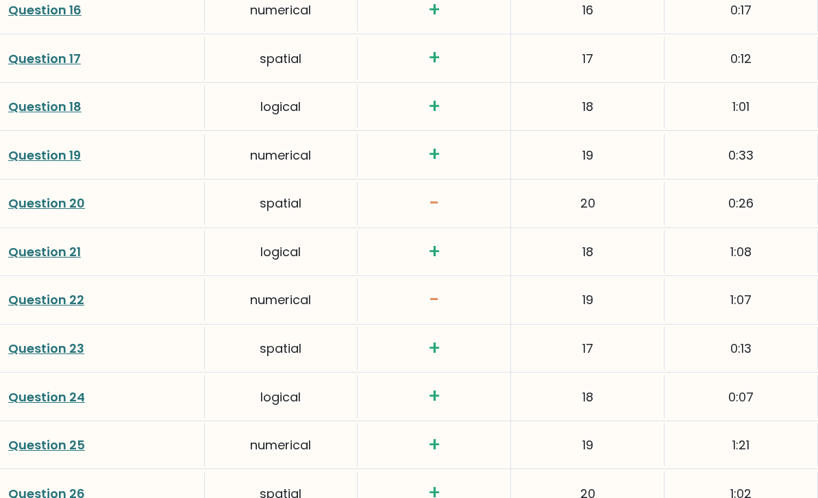
click at [81, 195] on link "Question 20" at bounding box center [46, 203] width 77 height 17
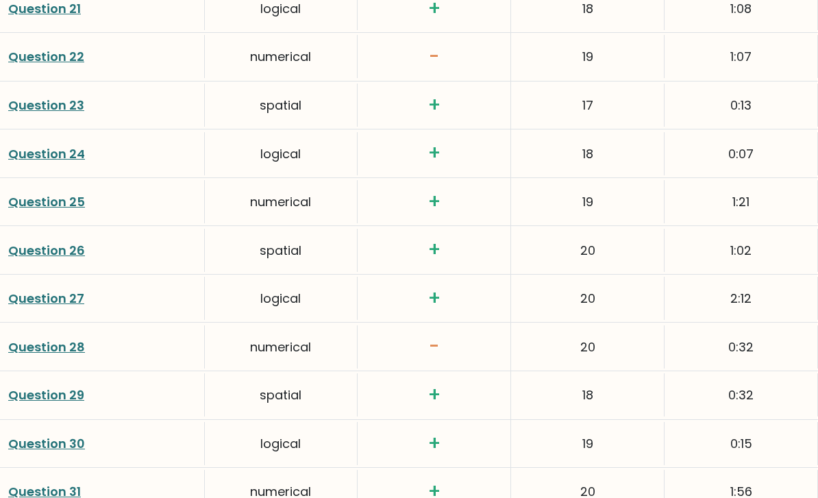
scroll to position [3570, 0]
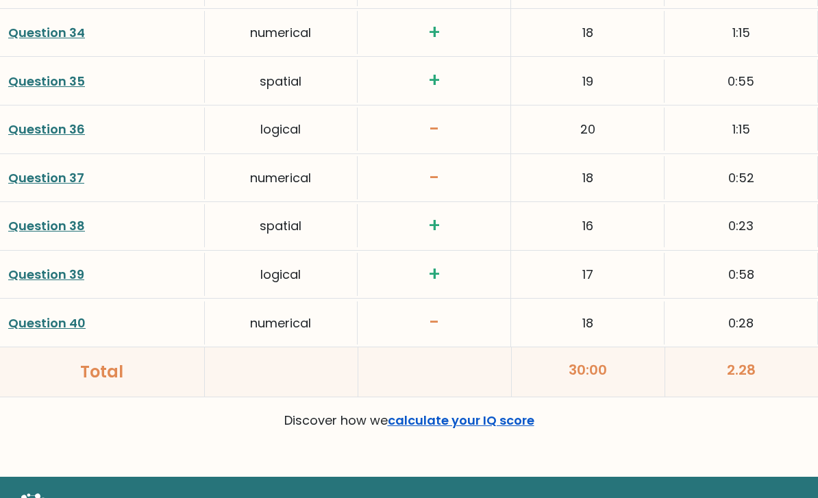
click at [515, 411] on link "calculate your IQ score" at bounding box center [461, 419] width 147 height 17
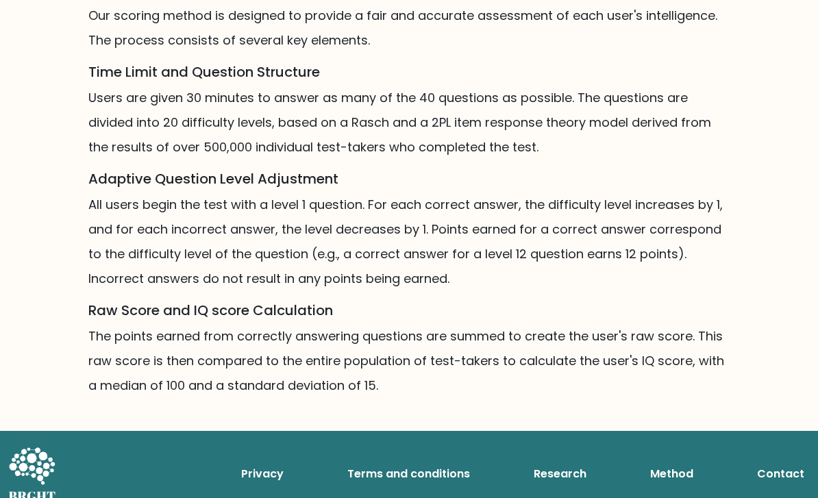
scroll to position [954, 0]
